Goal: Transaction & Acquisition: Purchase product/service

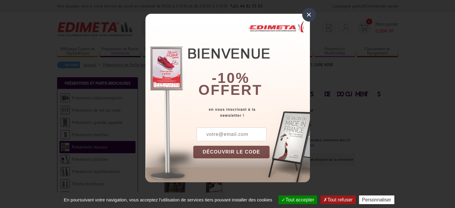
click at [309, 11] on div "×" at bounding box center [309, 15] width 14 height 14
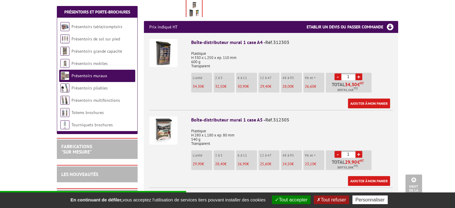
scroll to position [211, 0]
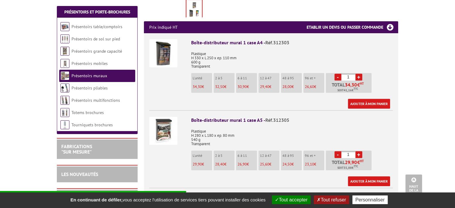
click at [358, 151] on link "+" at bounding box center [359, 154] width 7 height 7
type input "2"
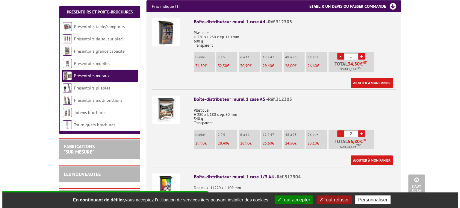
scroll to position [233, 0]
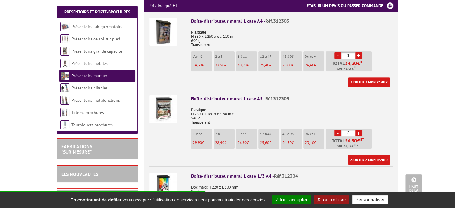
click at [356, 52] on link "+" at bounding box center [359, 55] width 7 height 7
click at [338, 52] on link "-" at bounding box center [338, 55] width 7 height 7
type input "1"
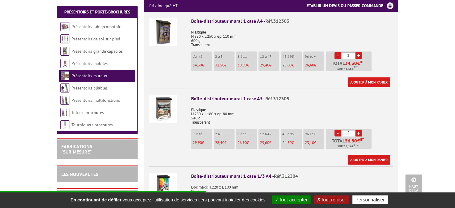
click at [335, 130] on link "-" at bounding box center [338, 133] width 7 height 7
click at [359, 130] on link "+" at bounding box center [359, 133] width 7 height 7
type input "3"
click at [356, 155] on link "Ajouter à mon panier" at bounding box center [369, 160] width 42 height 10
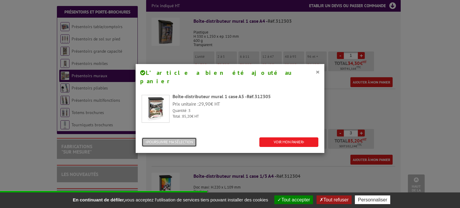
click at [169, 137] on button "POURSUIVRE MA SÉLECTION" at bounding box center [169, 142] width 55 height 10
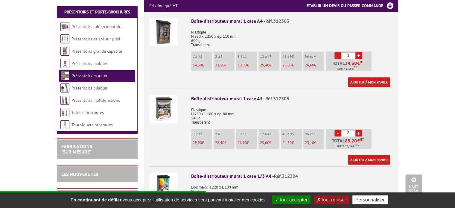
click at [377, 77] on link "Ajouter à mon panier" at bounding box center [369, 82] width 42 height 10
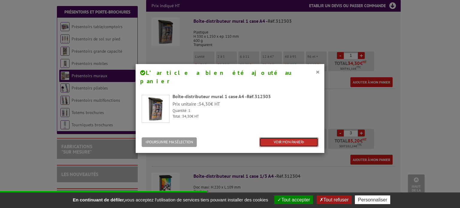
click at [270, 137] on link "VOIR MON PANIER" at bounding box center [288, 142] width 59 height 10
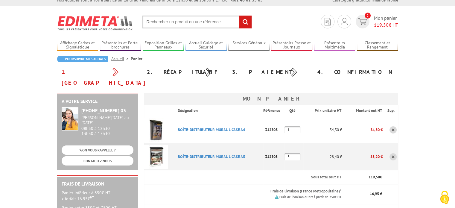
scroll to position [7, 0]
